Goal: Task Accomplishment & Management: Manage account settings

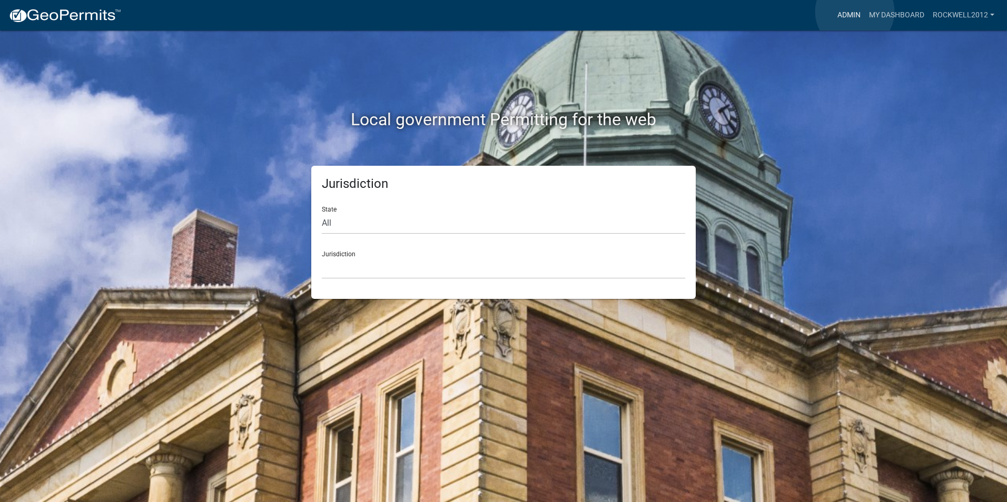
click at [855, 12] on link "Admin" at bounding box center [849, 15] width 32 height 20
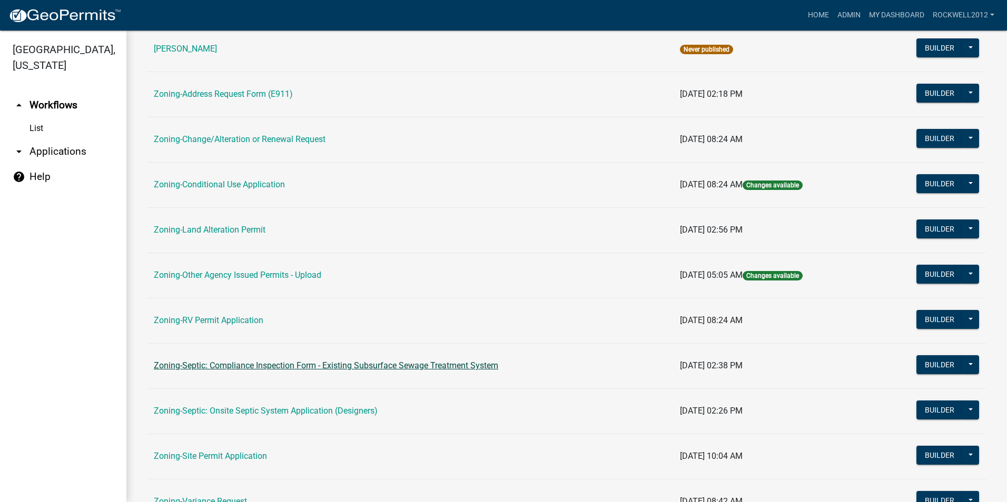
scroll to position [211, 0]
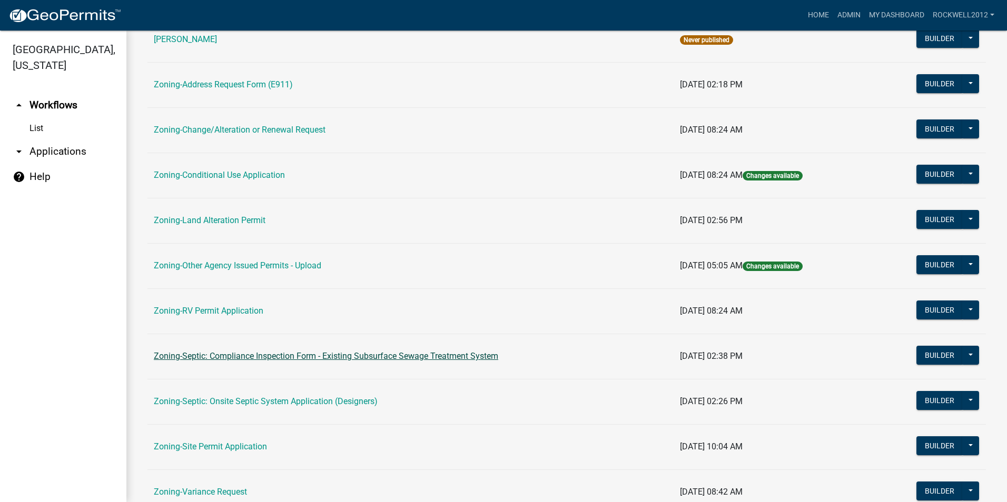
click at [417, 355] on link "Zoning-Septic: Compliance Inspection Form - Existing Subsurface Sewage Treatmen…" at bounding box center [326, 356] width 344 height 10
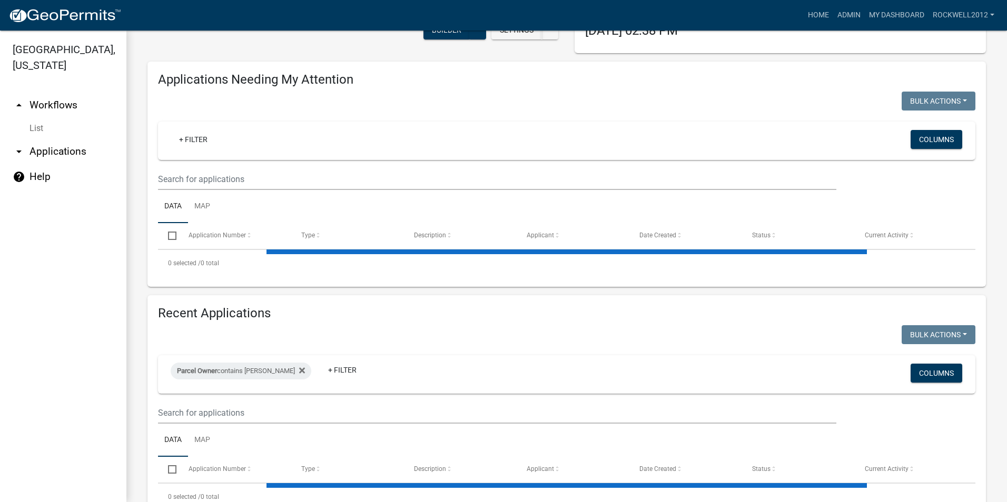
scroll to position [136, 0]
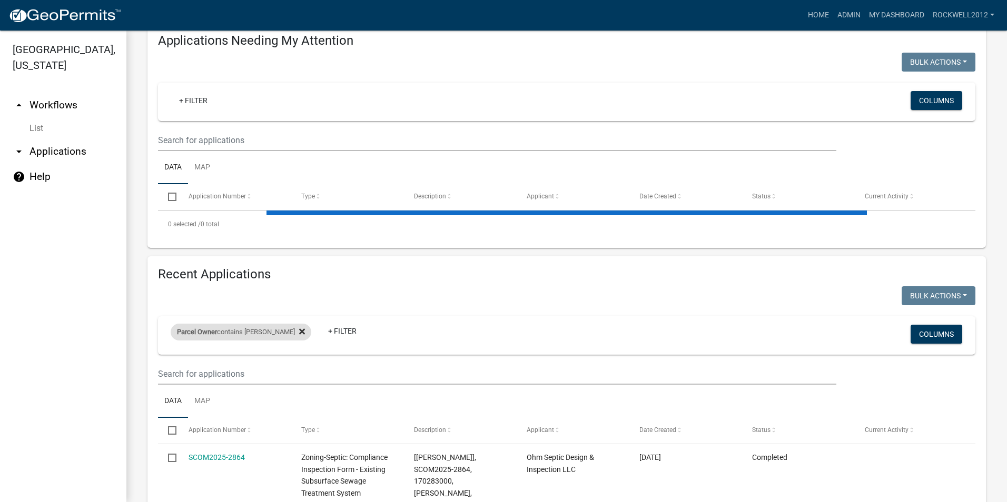
click at [299, 332] on icon at bounding box center [302, 332] width 6 height 6
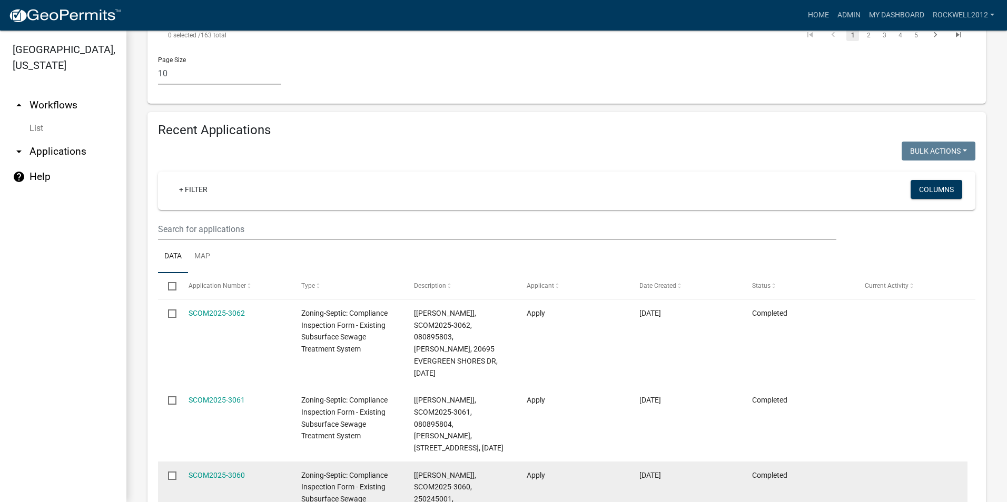
scroll to position [886, 0]
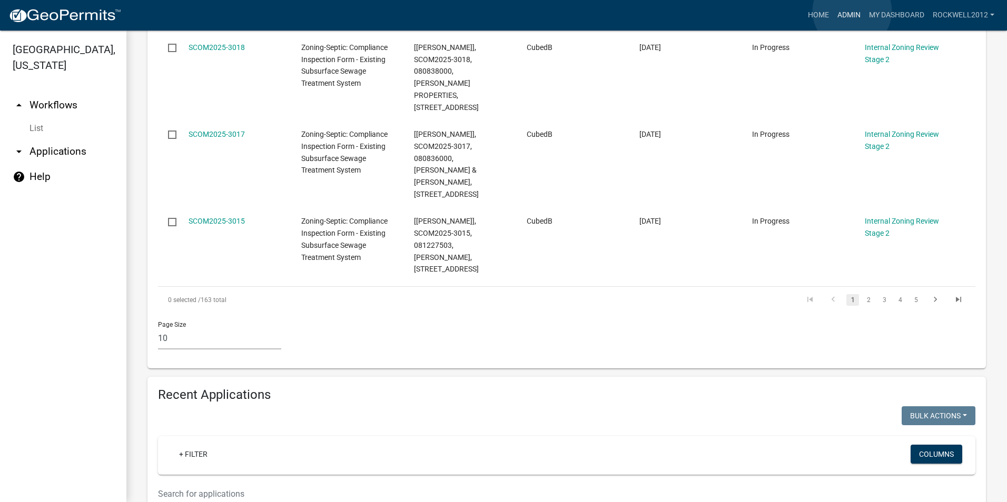
click at [852, 11] on link "Admin" at bounding box center [849, 15] width 32 height 20
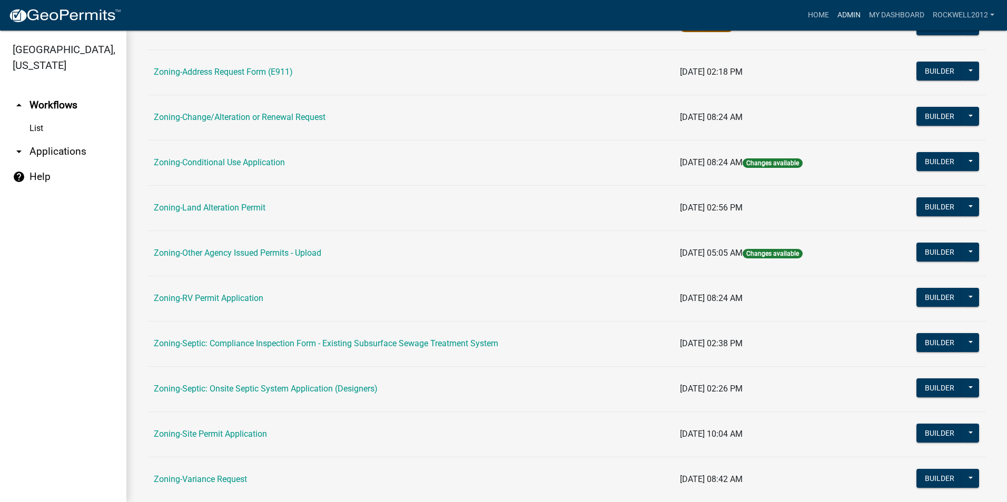
scroll to position [298, 0]
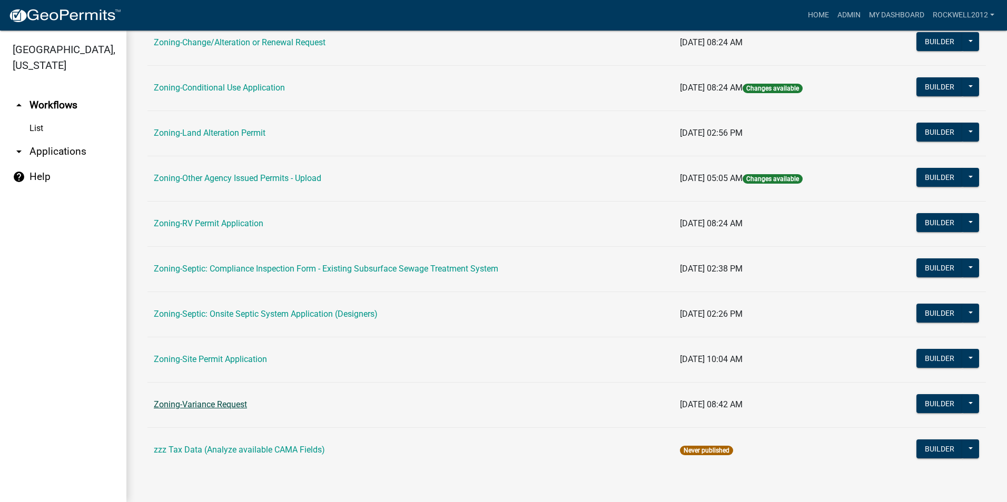
click at [202, 407] on link "Zoning-Variance Request" at bounding box center [200, 405] width 93 height 10
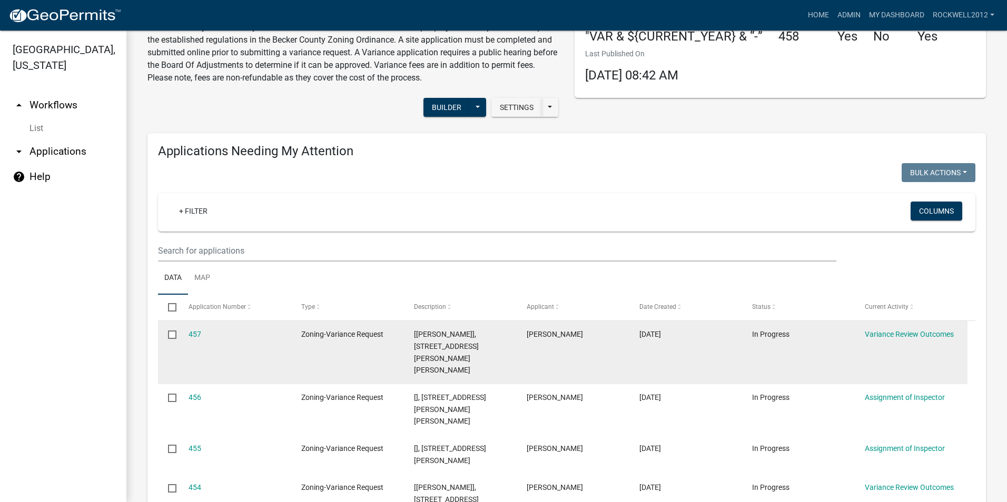
scroll to position [105, 0]
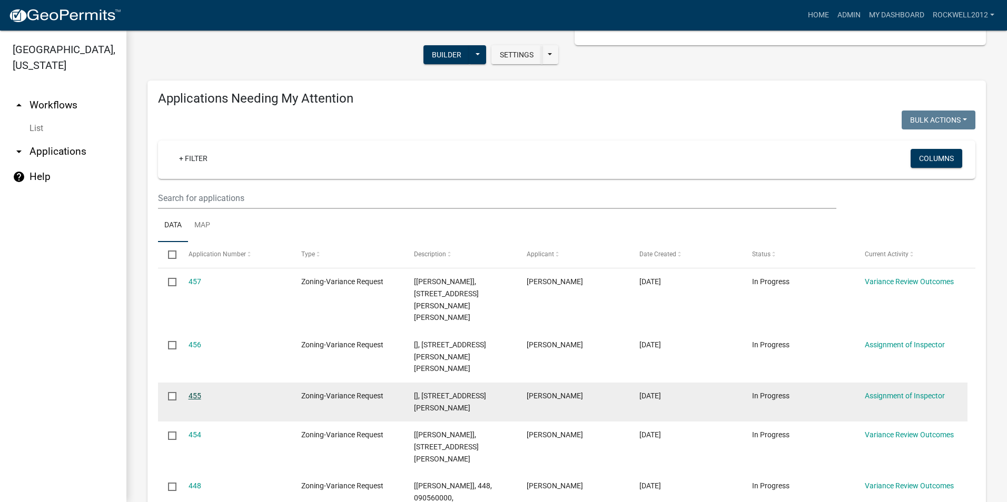
click at [196, 392] on link "455" at bounding box center [194, 396] width 13 height 8
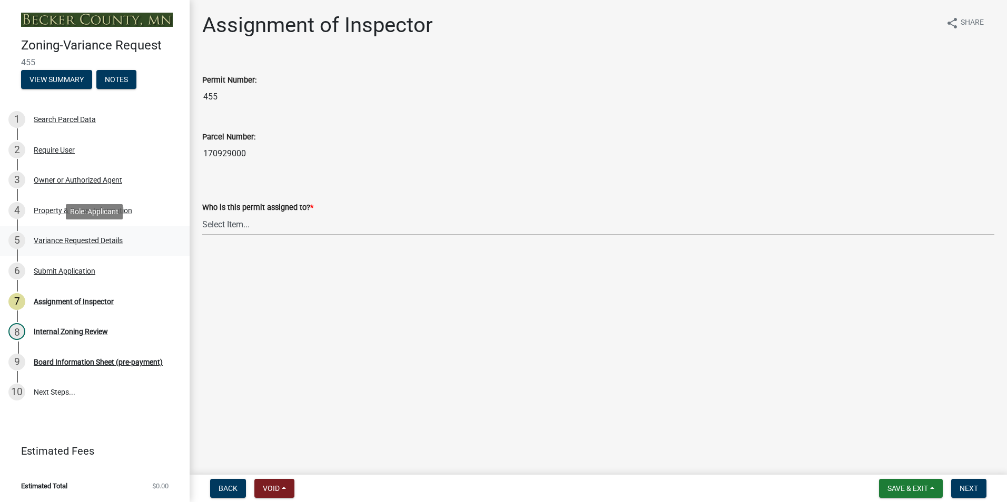
click at [77, 242] on div "Variance Requested Details" at bounding box center [78, 240] width 89 height 7
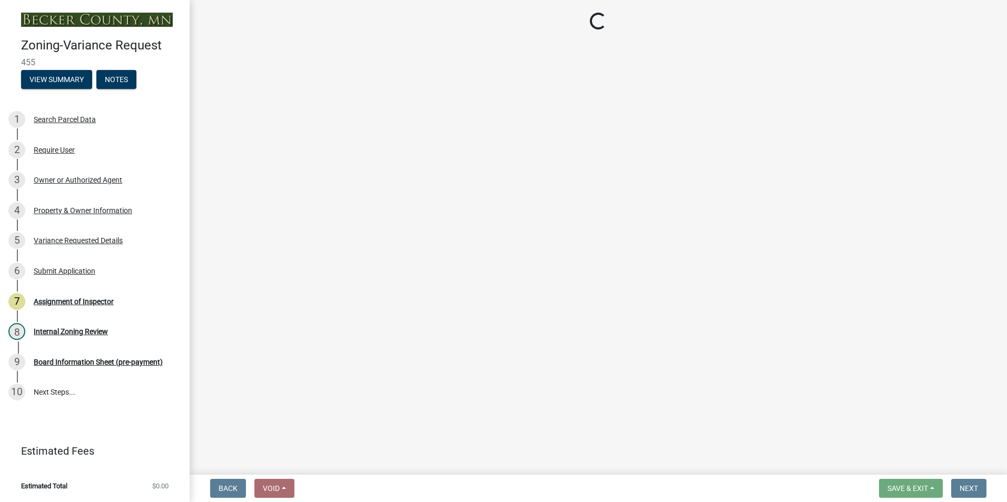
select select "edc6b78d-c029-41a6-a436-e6f76b5f0855"
select select "d86c8c14-d6ee-4cfd-b5eb-6db4335ef602"
select select "7b4e921e-23d5-43ad-813a-b7a6ebdae9a4"
select select "bb2b5e43-03c1-4874-9abf-a65f400af928"
select select "8ea3e6c3-8fed-4904-aa20-2f643744aa0c"
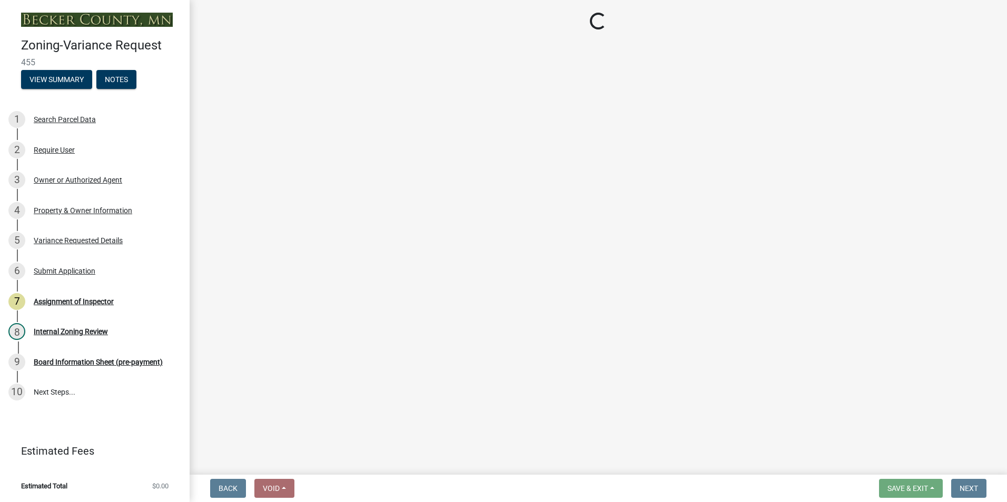
select select "860afd09-da87-482b-bca4-413f5cf53582"
select select "ee8740c3-f4d5-48cf-ad42-c8f7342b480c"
select select "1aa51e34-4f0a-4095-a3f3-287665056048"
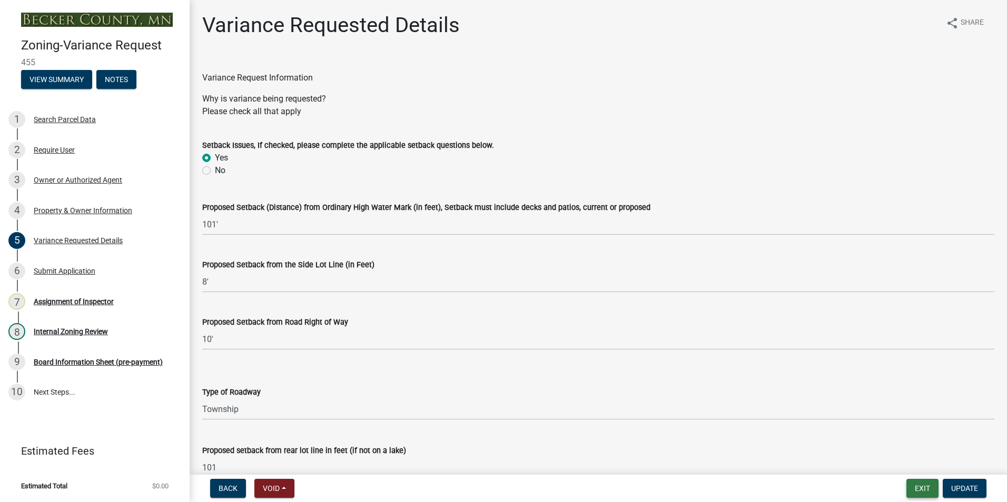
click at [927, 484] on button "Exit" at bounding box center [922, 488] width 32 height 19
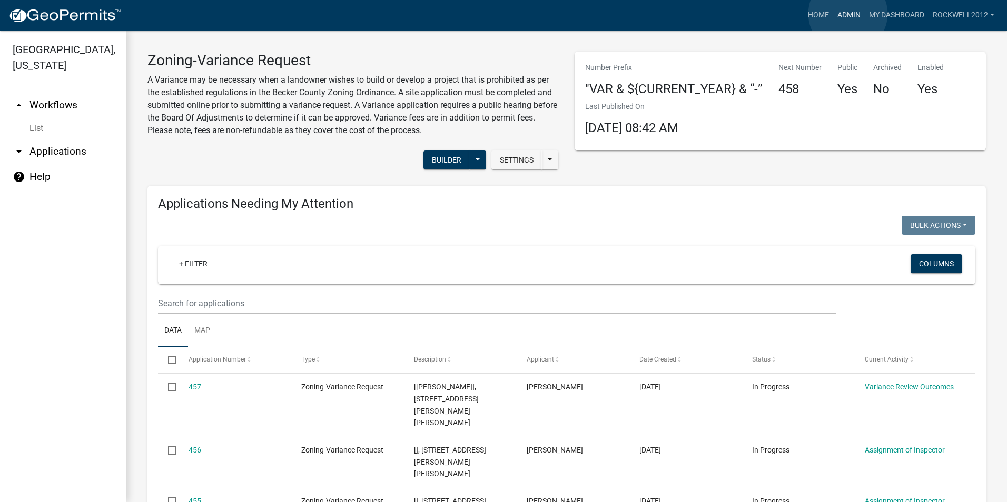
click at [848, 14] on link "Admin" at bounding box center [849, 15] width 32 height 20
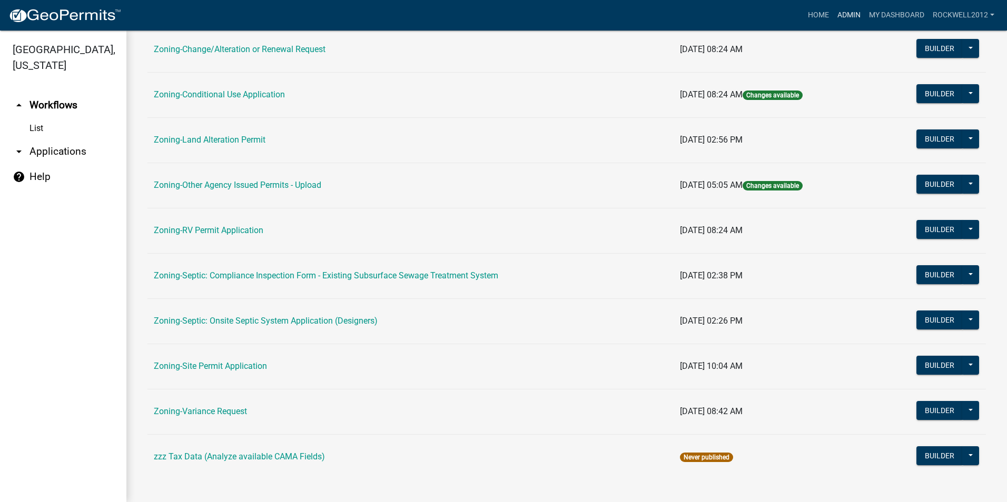
scroll to position [298, 0]
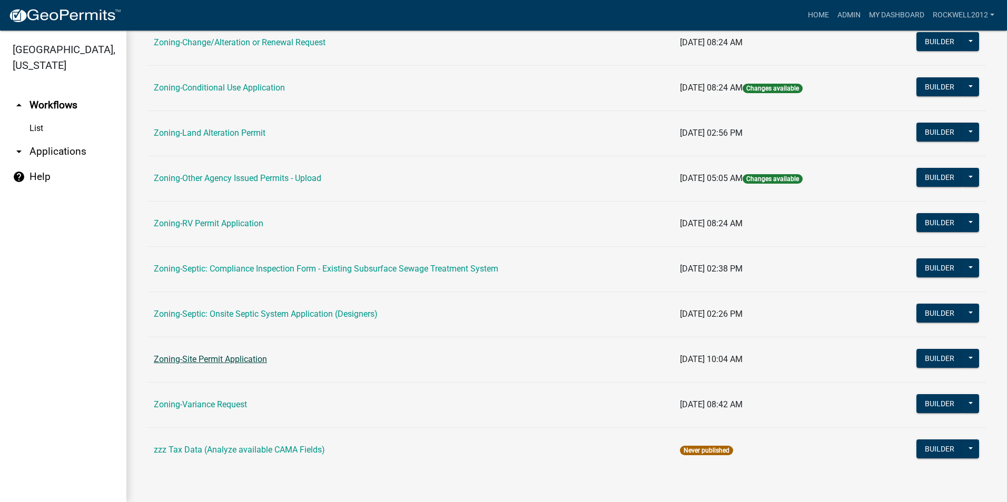
click at [217, 358] on link "Zoning-Site Permit Application" at bounding box center [210, 359] width 113 height 10
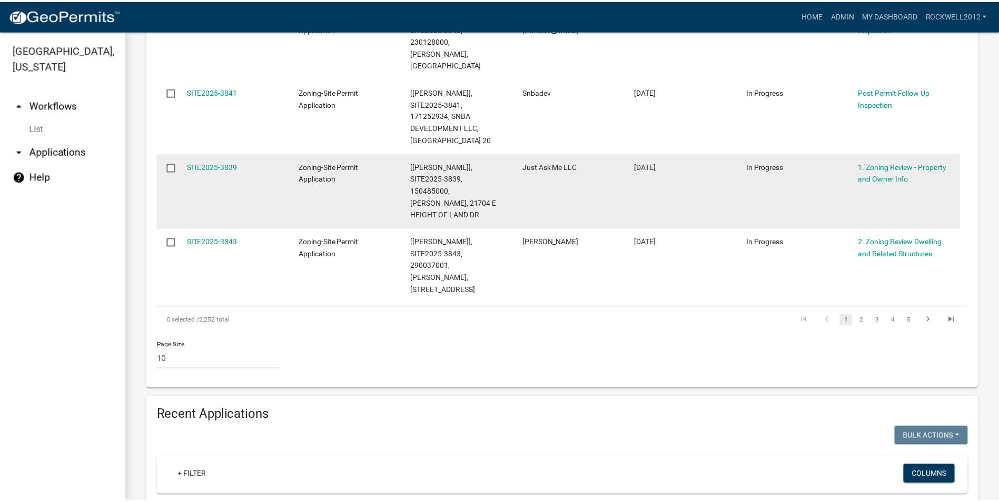
scroll to position [888, 0]
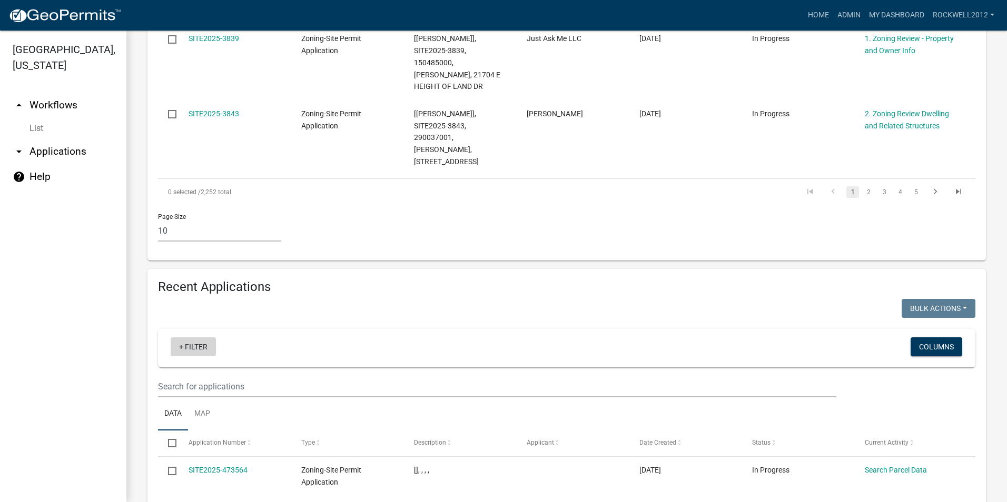
click at [200, 337] on link "+ Filter" at bounding box center [193, 346] width 45 height 19
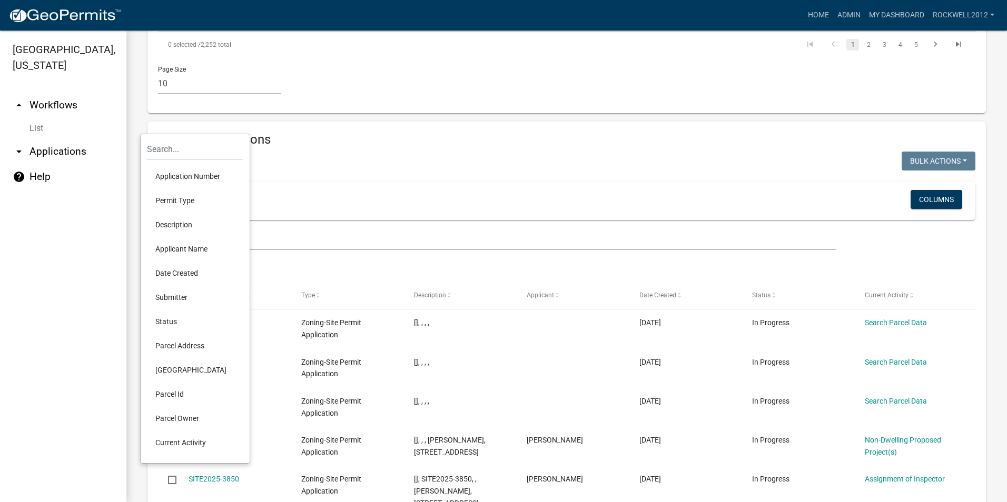
scroll to position [1046, 0]
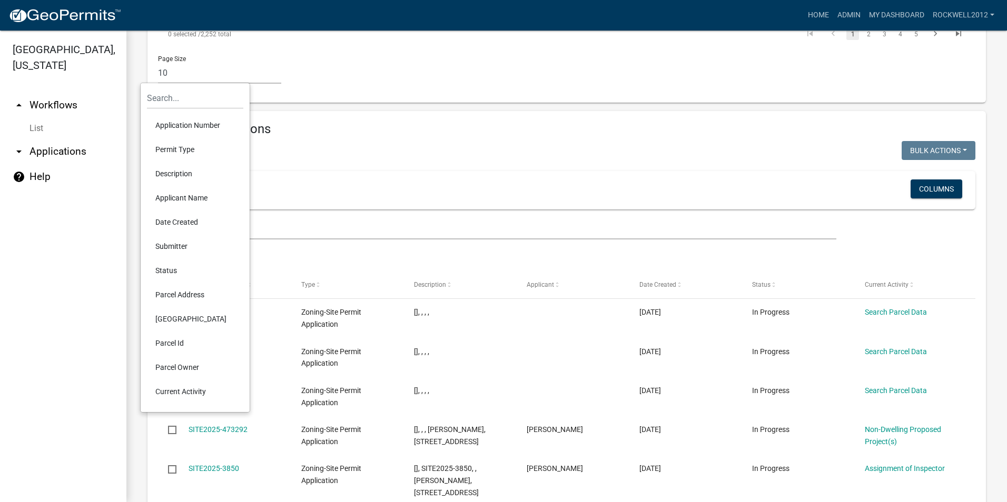
click at [183, 369] on li "Parcel Owner" at bounding box center [195, 367] width 96 height 24
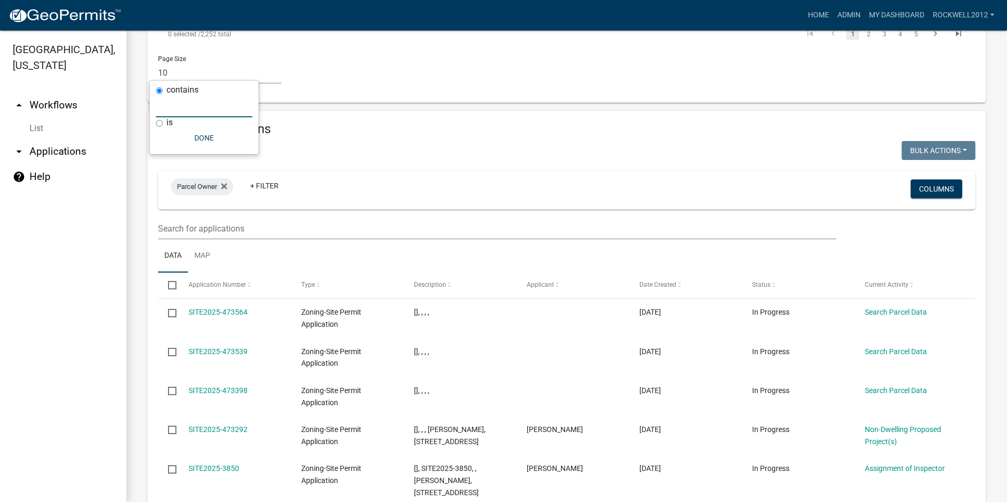
click at [163, 100] on input "text" at bounding box center [204, 107] width 96 height 22
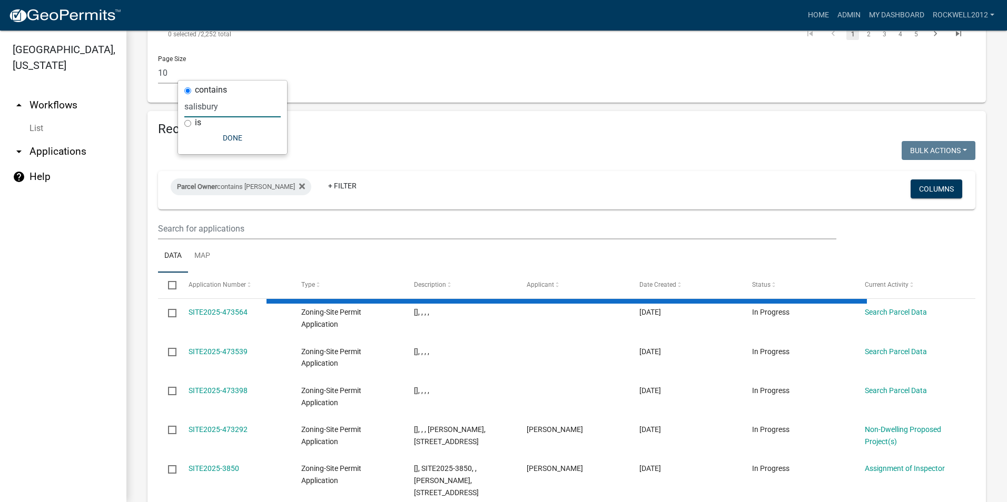
type input "salisbury"
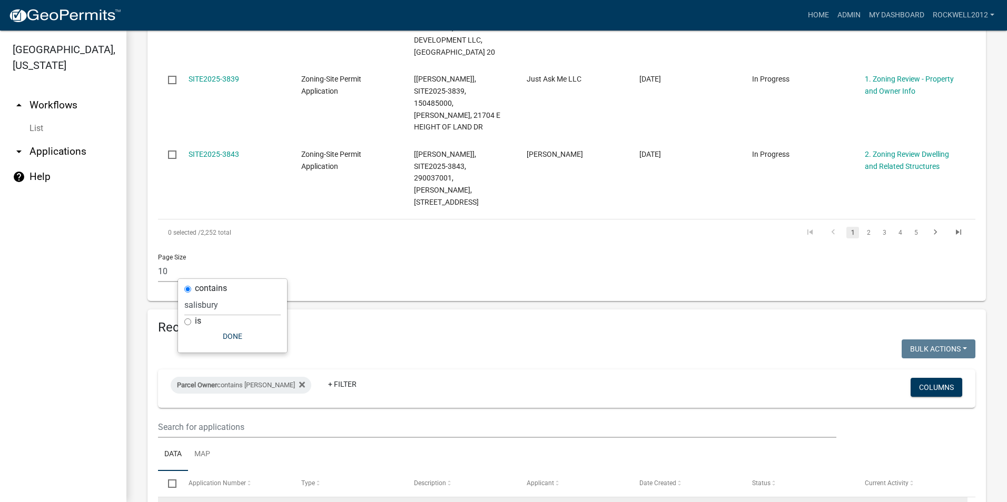
click at [207, 502] on link "SITE2025-3805" at bounding box center [213, 511] width 51 height 8
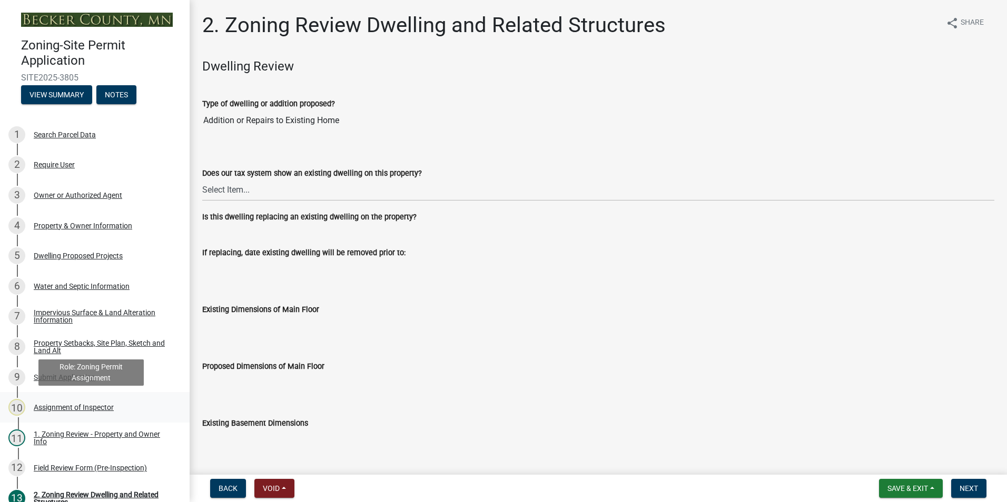
click at [62, 406] on div "Assignment of Inspector" at bounding box center [74, 407] width 80 height 7
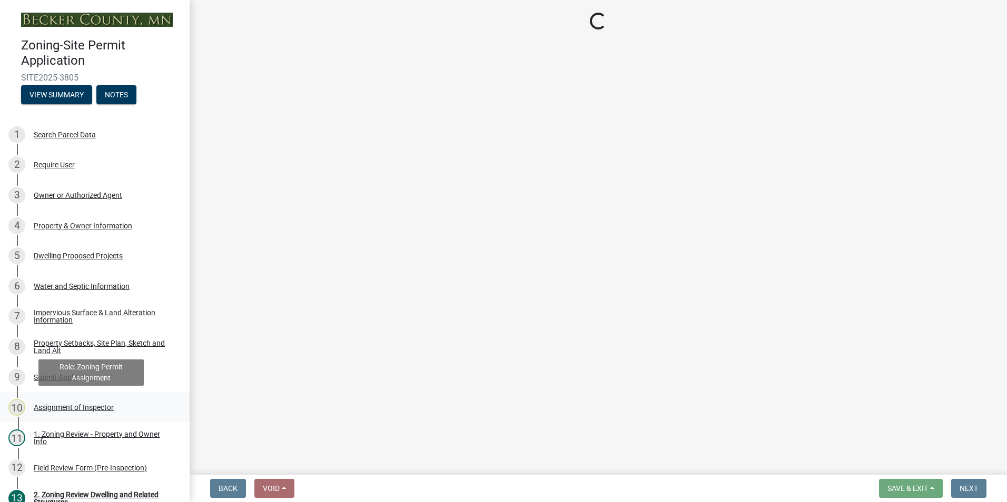
select select "c0b6e50c-983d-48c1-a910-e8bd43c13b77"
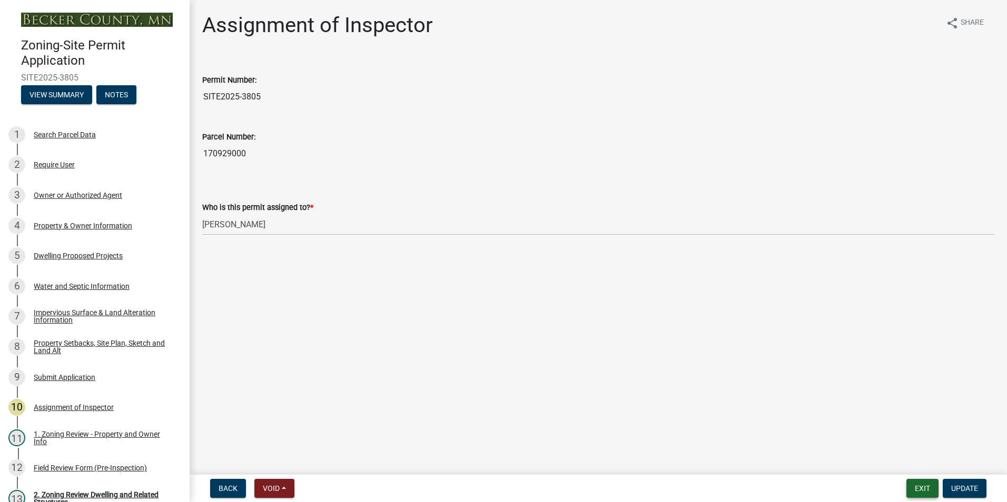
click at [922, 484] on button "Exit" at bounding box center [922, 488] width 32 height 19
